Goal: Task Accomplishment & Management: Use online tool/utility

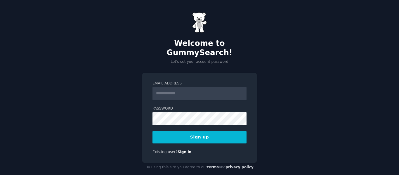
click at [166, 87] on input "Email Address" at bounding box center [199, 93] width 94 height 13
type input "**********"
click at [218, 131] on button "Sign up" at bounding box center [199, 137] width 94 height 12
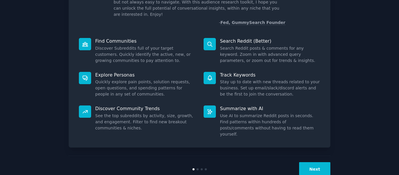
scroll to position [54, 0]
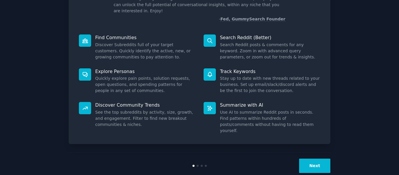
click at [318, 158] on button "Next" at bounding box center [314, 165] width 31 height 14
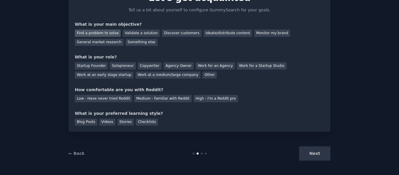
click at [88, 34] on div "Find a problem to solve" at bounding box center [98, 32] width 46 height 7
click at [133, 34] on div "Validate a solution" at bounding box center [141, 32] width 37 height 7
click at [96, 32] on div "Find a problem to solve" at bounding box center [98, 32] width 46 height 7
click at [92, 64] on div "Startup Founder" at bounding box center [91, 65] width 33 height 7
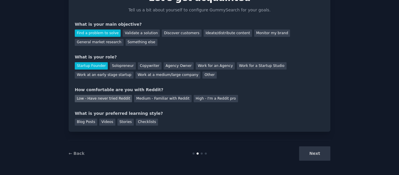
click at [116, 98] on div "Low - Have never tried Reddit" at bounding box center [103, 98] width 57 height 7
click at [103, 118] on div "Blog Posts Videos Stories Checklists" at bounding box center [199, 120] width 249 height 9
click at [107, 120] on div "Videos" at bounding box center [107, 122] width 16 height 7
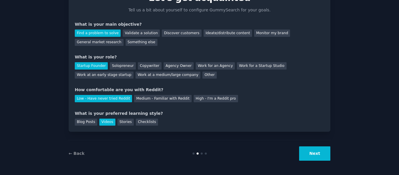
click at [311, 150] on button "Next" at bounding box center [314, 153] width 31 height 14
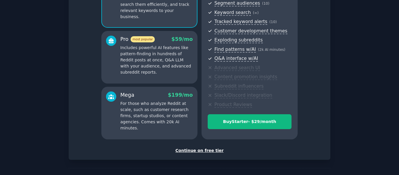
scroll to position [97, 0]
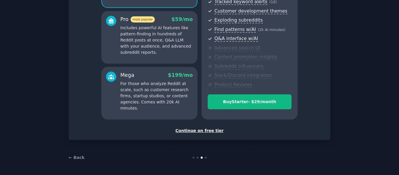
click at [194, 131] on div "Continue on free tier" at bounding box center [199, 131] width 249 height 6
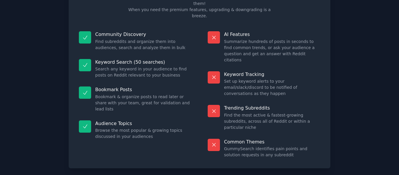
scroll to position [53, 0]
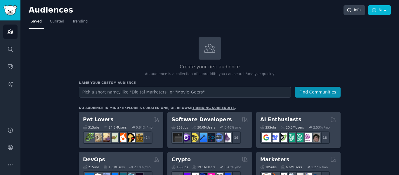
click at [103, 95] on input "text" at bounding box center [185, 92] width 212 height 11
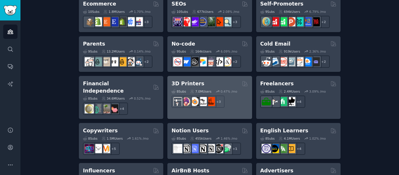
scroll to position [353, 0]
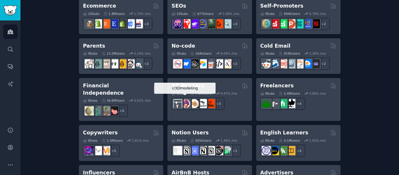
click at [187, 103] on img at bounding box center [185, 103] width 9 height 9
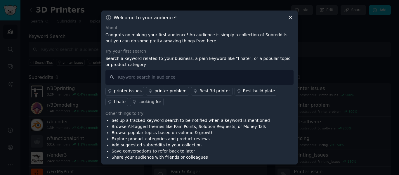
drag, startPoint x: 242, startPoint y: 189, endPoint x: 256, endPoint y: 186, distance: 14.3
click at [256, 175] on html "Audiences Search Conversations AI Reports Help Account More 3D Printers Info Ed…" at bounding box center [199, 87] width 399 height 175
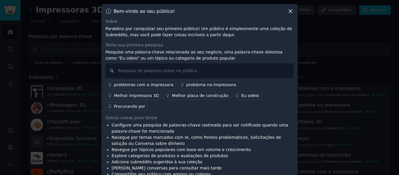
click at [292, 10] on icon at bounding box center [290, 11] width 3 height 3
click at [291, 8] on div "Bem-vindo ao seu público! Sobre Parabéns por conquistar seu primeiro público! U…" at bounding box center [199, 92] width 196 height 177
click at [290, 12] on icon at bounding box center [290, 11] width 6 height 6
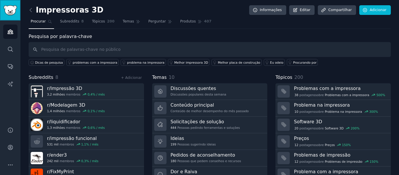
click at [4, 8] on img "Barra lateral" at bounding box center [10, 10] width 13 height 10
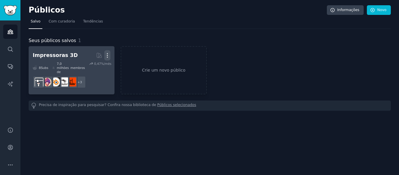
click at [109, 56] on icon "button" at bounding box center [107, 55] width 6 height 6
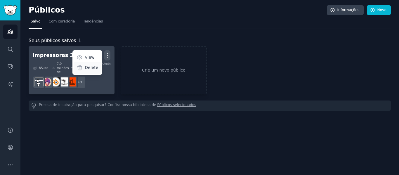
click at [91, 69] on p "Delete" at bounding box center [91, 68] width 13 height 6
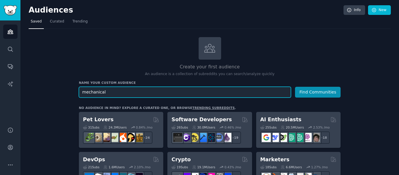
click at [132, 91] on input "mechanical" at bounding box center [185, 92] width 212 height 11
click at [113, 93] on input "mechanical engenering" at bounding box center [185, 92] width 212 height 11
type input "mechanical engineering"
click at [295, 87] on button "Find Communities" at bounding box center [318, 92] width 46 height 11
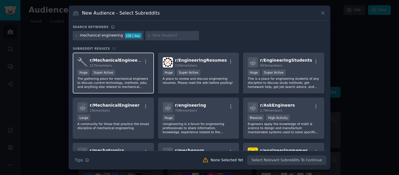
click at [118, 60] on span "r/ MechanicalEngineering" at bounding box center [118, 60] width 57 height 5
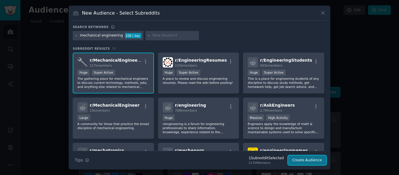
click at [311, 160] on button "Create Audience" at bounding box center [307, 160] width 39 height 10
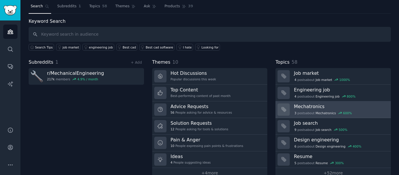
scroll to position [27, 0]
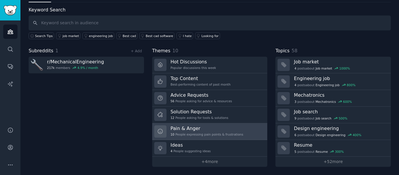
click at [188, 128] on h3 "Pain & Anger" at bounding box center [206, 128] width 73 height 6
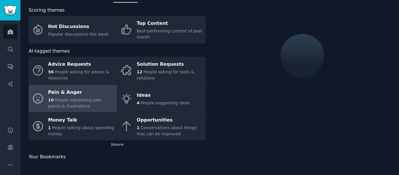
scroll to position [27, 0]
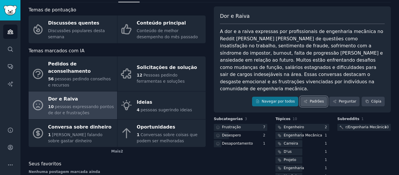
click at [313, 99] on font "Padrões" at bounding box center [316, 101] width 14 height 4
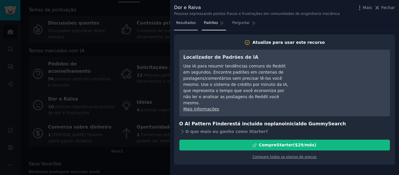
click at [187, 22] on font "Resultados" at bounding box center [186, 23] width 20 height 4
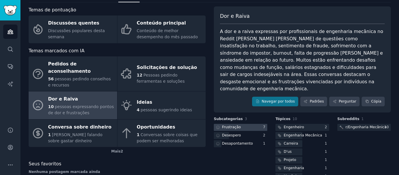
click at [228, 125] on font "Frustração" at bounding box center [231, 127] width 19 height 4
click at [285, 125] on font "Engenheiro" at bounding box center [293, 127] width 20 height 4
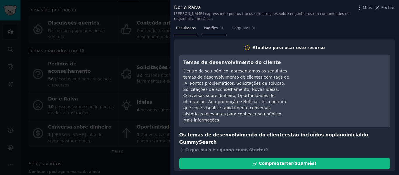
click at [208, 26] on font "Padrões" at bounding box center [211, 28] width 14 height 4
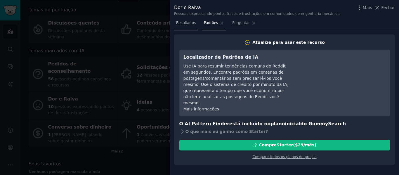
click at [181, 22] on font "Resultados" at bounding box center [186, 23] width 20 height 4
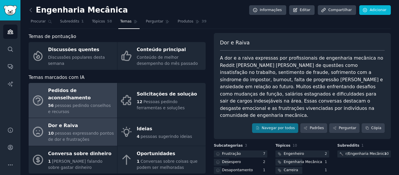
click at [89, 103] on font "pessoas pedindo conselhos e recursos" at bounding box center [79, 108] width 63 height 11
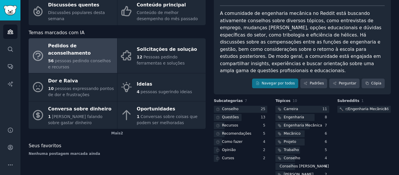
scroll to position [58, 0]
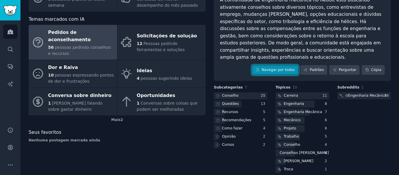
click at [283, 68] on font "Navegar por todos" at bounding box center [278, 70] width 33 height 4
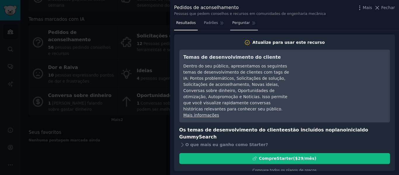
click at [237, 22] on font "Perguntar" at bounding box center [241, 23] width 18 height 4
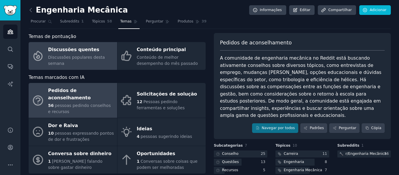
click at [90, 55] on div "Discussões quentes" at bounding box center [81, 49] width 66 height 9
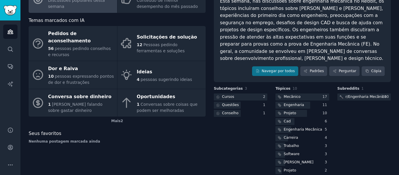
scroll to position [58, 0]
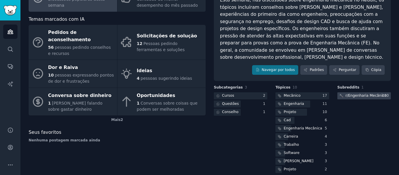
click at [350, 93] on font "Engenharia Mecânica" at bounding box center [367, 95] width 38 height 4
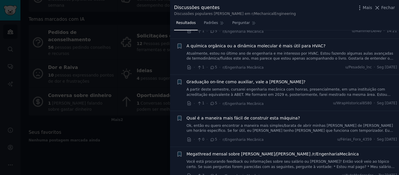
scroll to position [1372, 0]
